Goal: Information Seeking & Learning: Learn about a topic

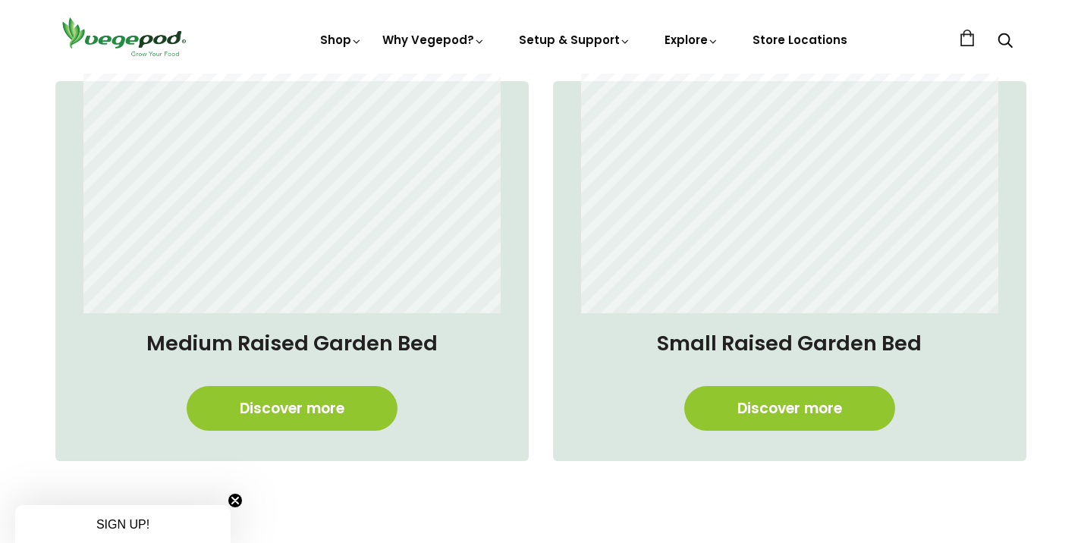
scroll to position [1229, 0]
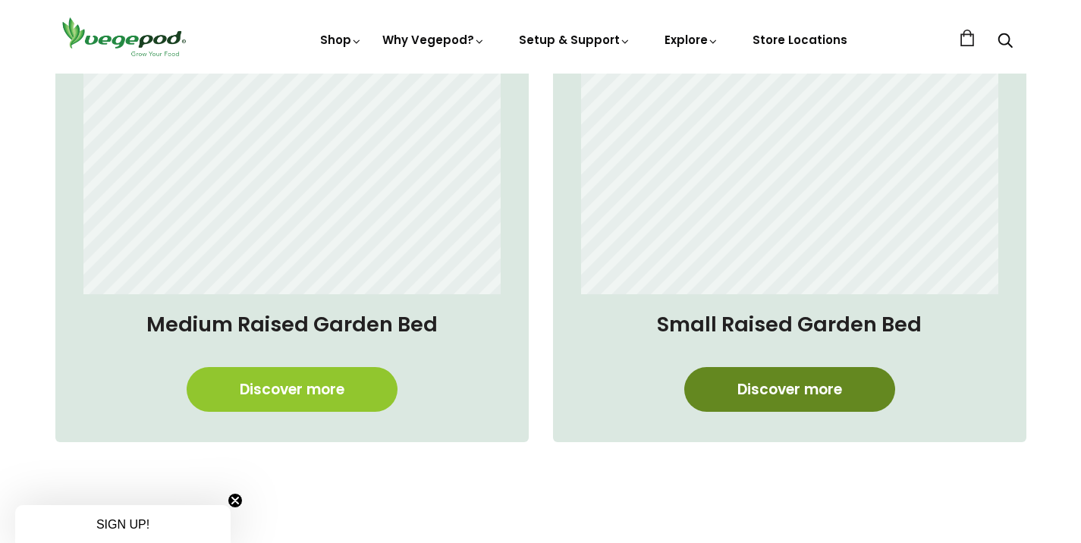
click at [871, 380] on link "Discover more" at bounding box center [790, 389] width 211 height 45
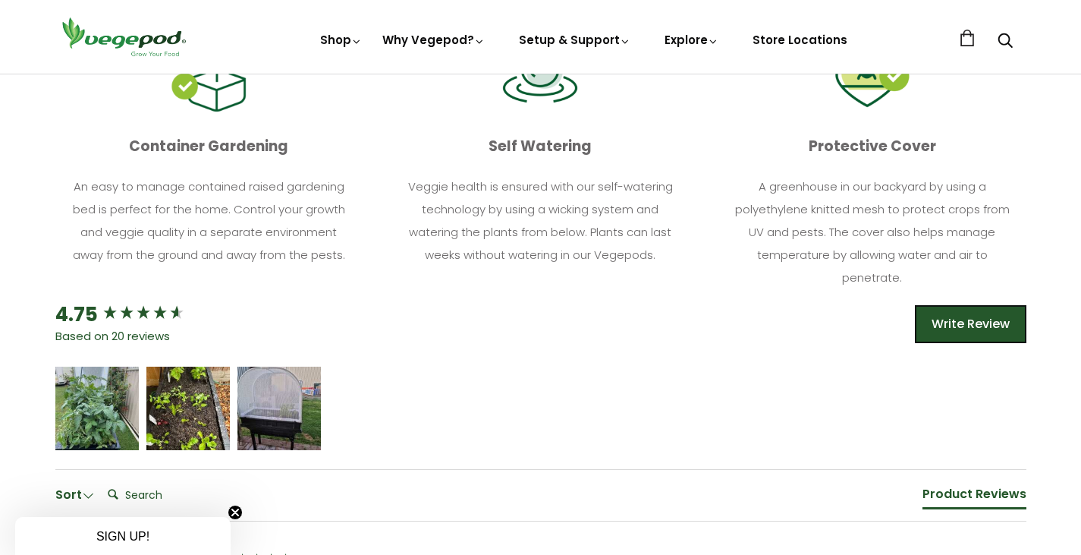
scroll to position [760, 0]
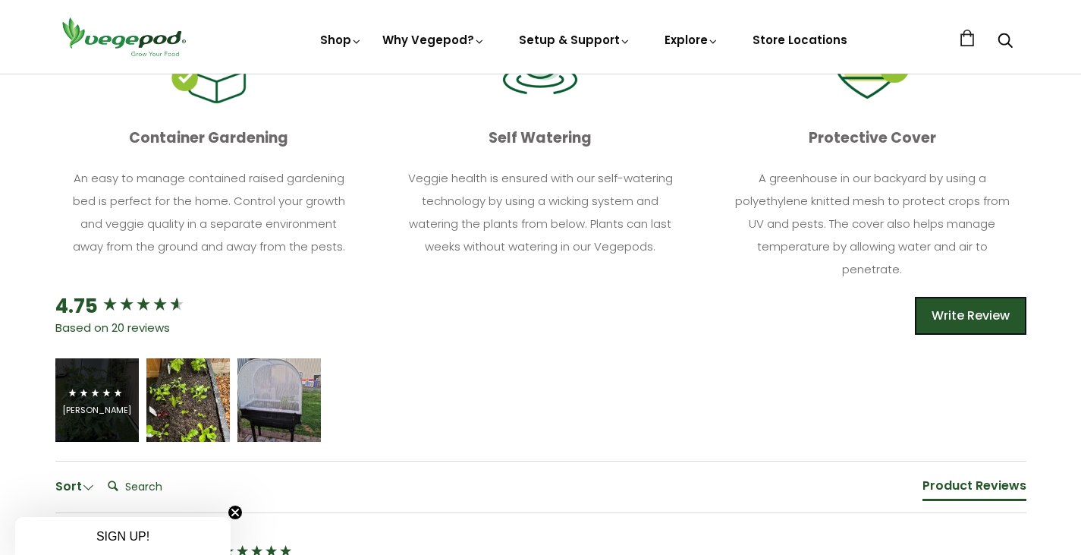
click at [95, 384] on span "5 star rating" at bounding box center [95, 393] width 57 height 18
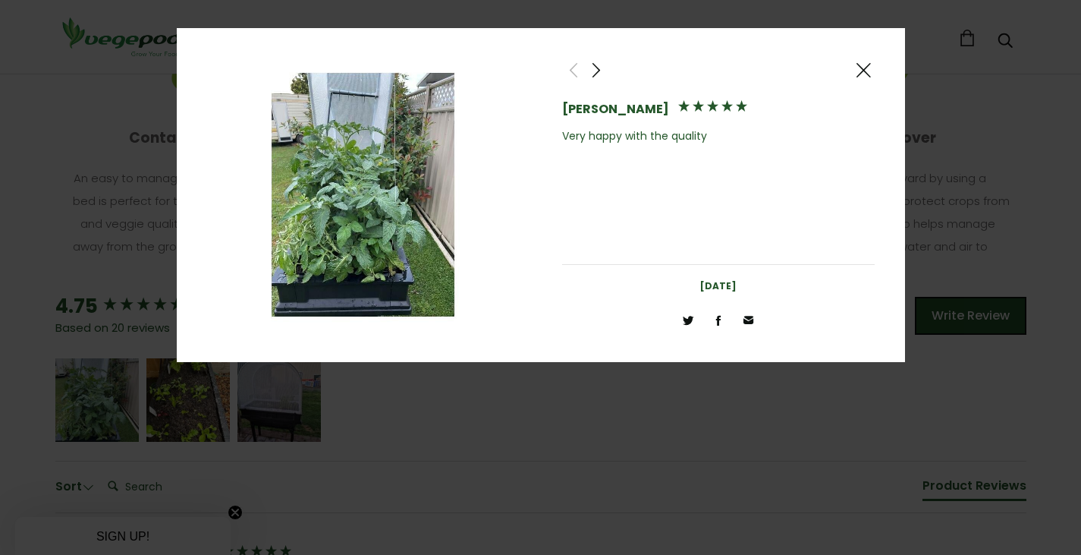
click at [594, 66] on span at bounding box center [596, 70] width 18 height 19
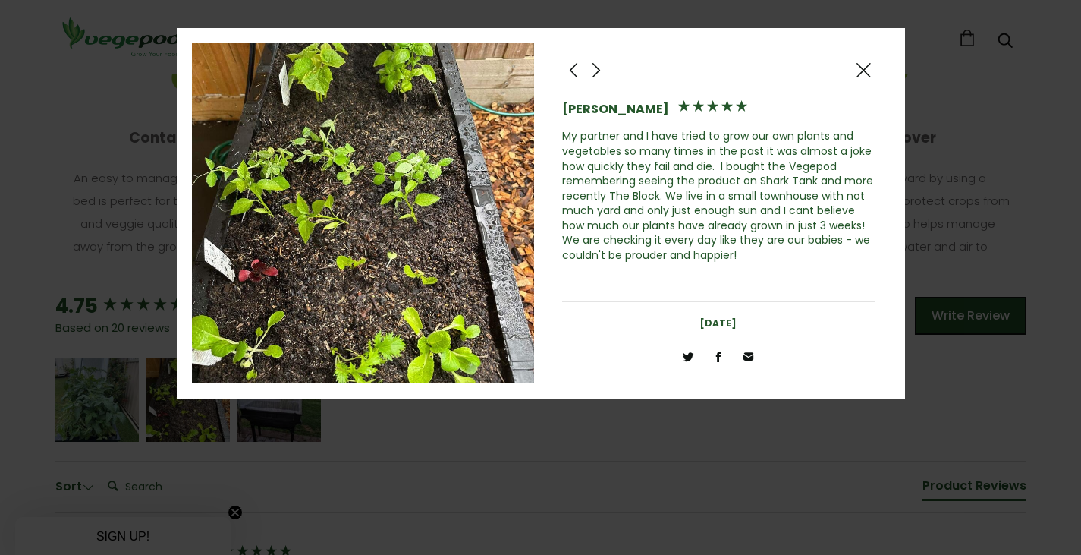
click at [593, 72] on span at bounding box center [596, 70] width 18 height 19
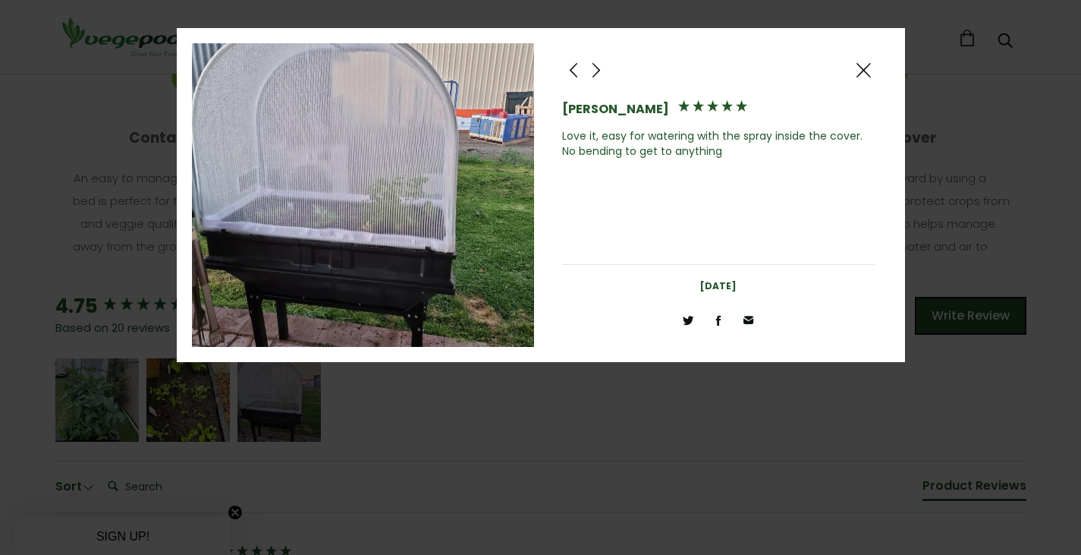
click at [593, 72] on span at bounding box center [596, 70] width 18 height 19
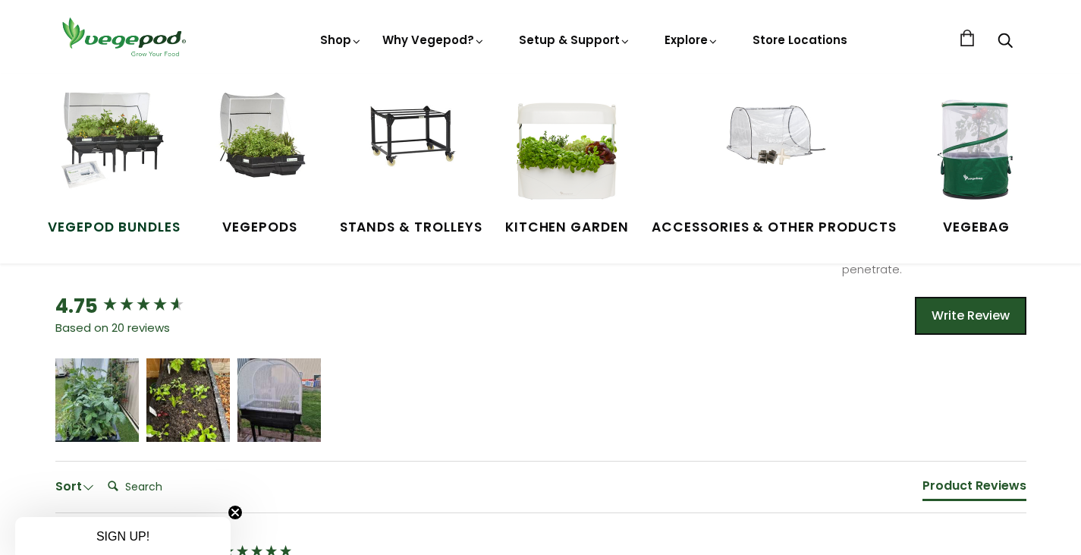
click at [122, 131] on img at bounding box center [114, 150] width 114 height 114
